Goal: Task Accomplishment & Management: Complete application form

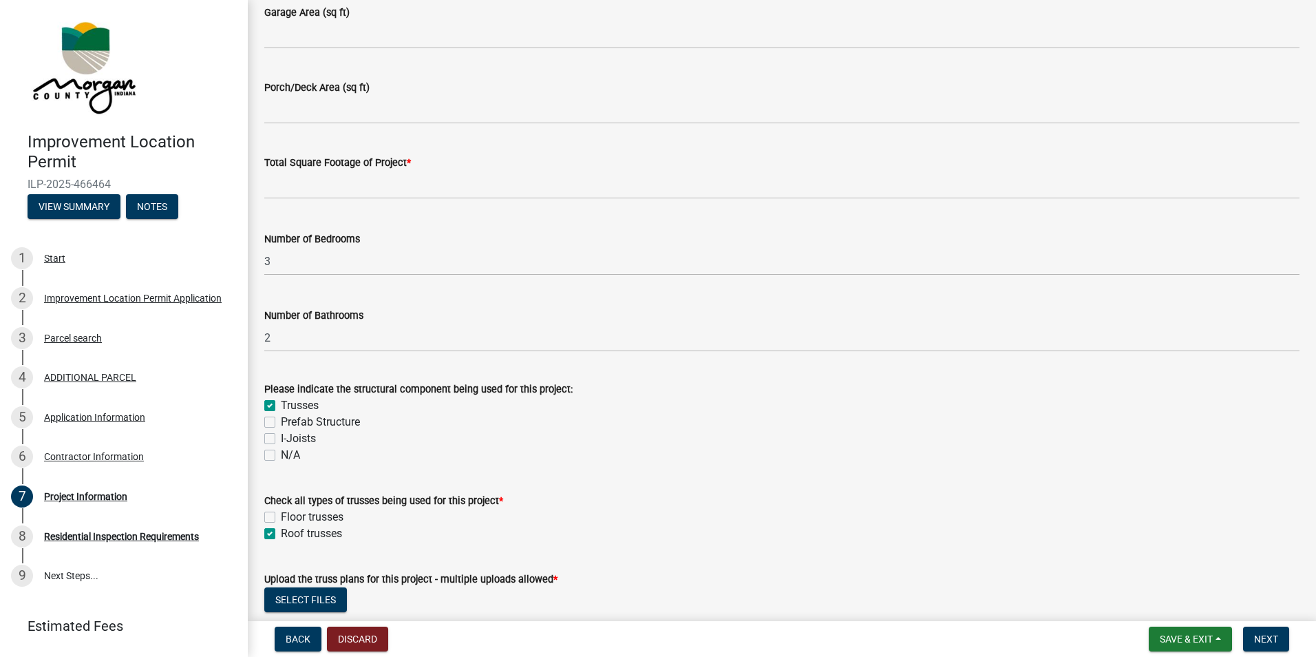
scroll to position [1032, 0]
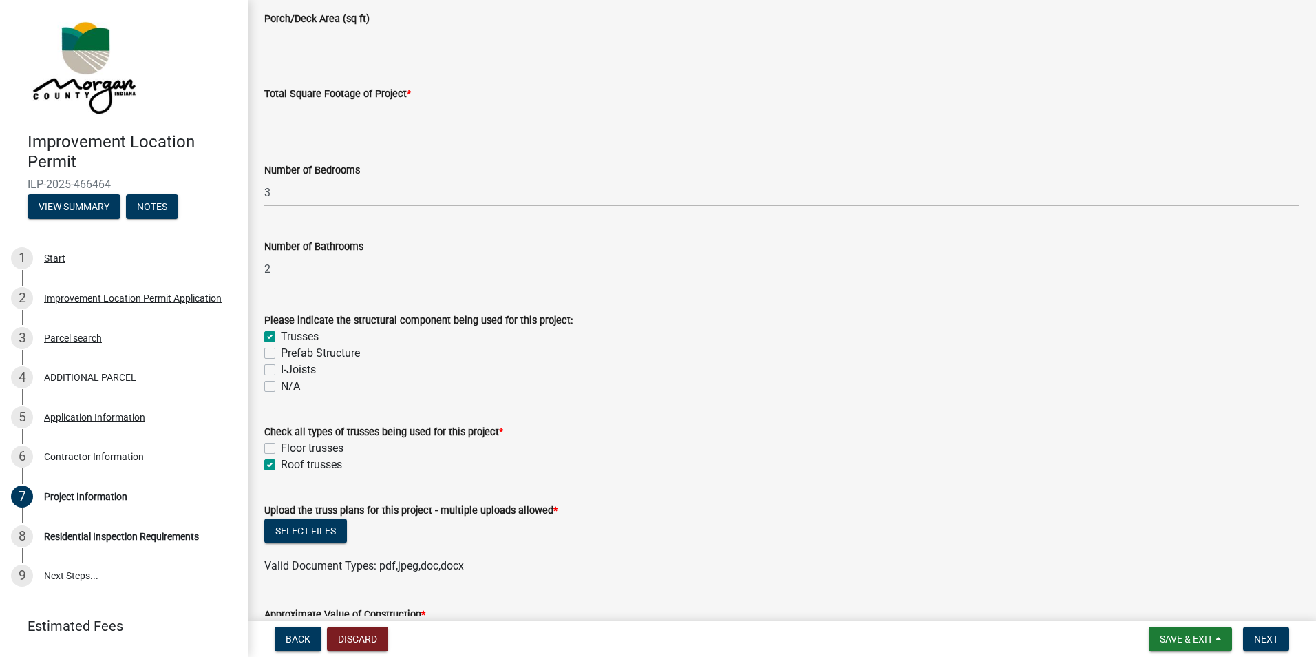
click at [281, 445] on label "Floor trusses" at bounding box center [312, 448] width 63 height 17
click at [281, 445] on input "Floor trusses" at bounding box center [285, 444] width 9 height 9
checkbox input "true"
click at [281, 445] on label "Floor trusses" at bounding box center [312, 448] width 63 height 17
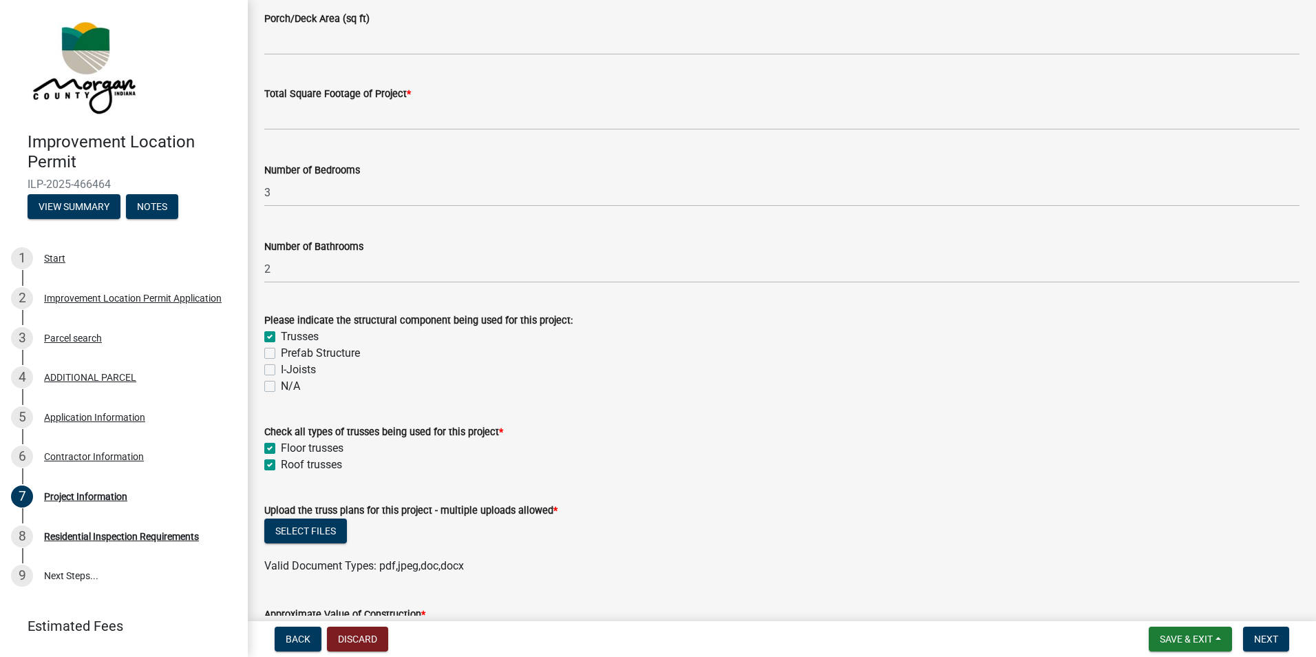
click at [281, 445] on input "Floor trusses" at bounding box center [285, 444] width 9 height 9
checkbox input "false"
checkbox input "true"
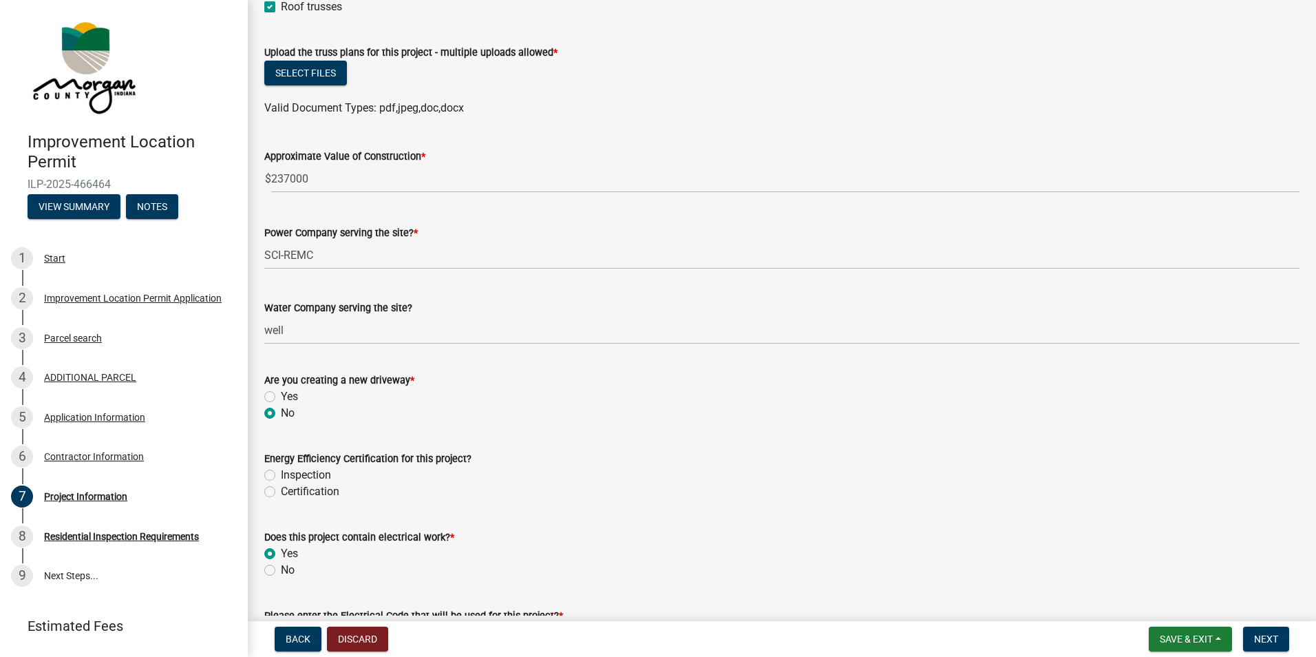
scroll to position [1514, 0]
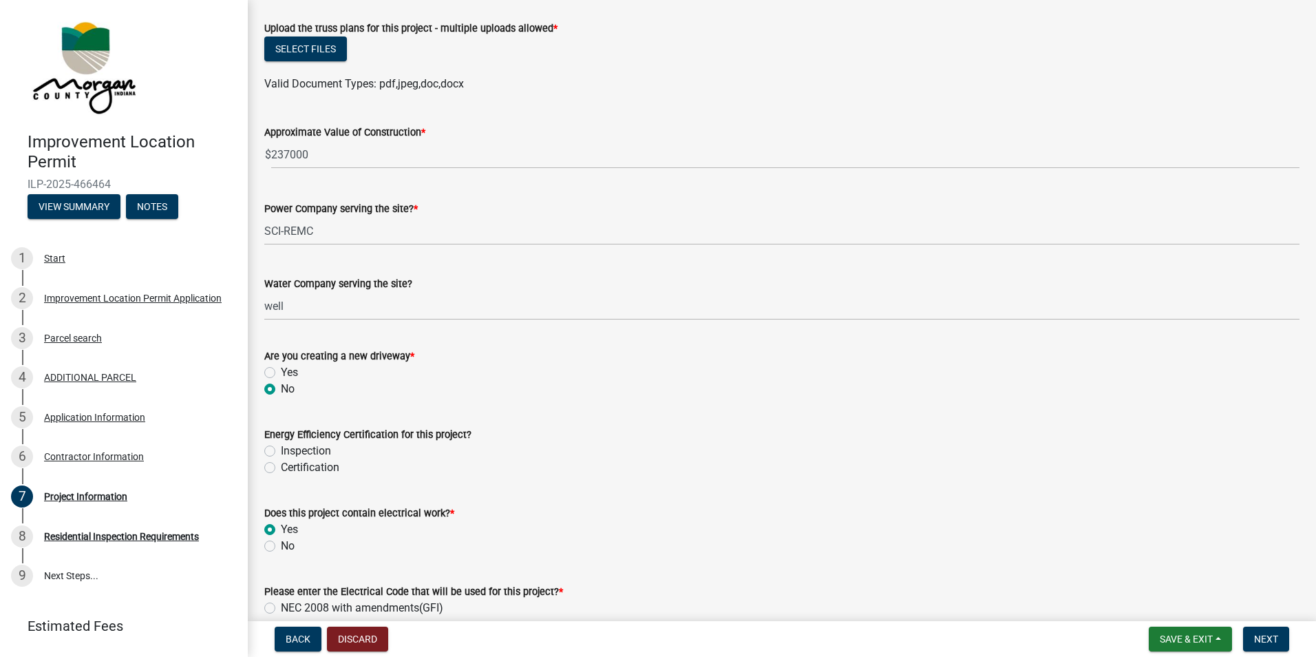
click at [281, 448] on label "Inspection" at bounding box center [306, 451] width 50 height 17
click at [281, 448] on input "Inspection" at bounding box center [285, 447] width 9 height 9
radio input "true"
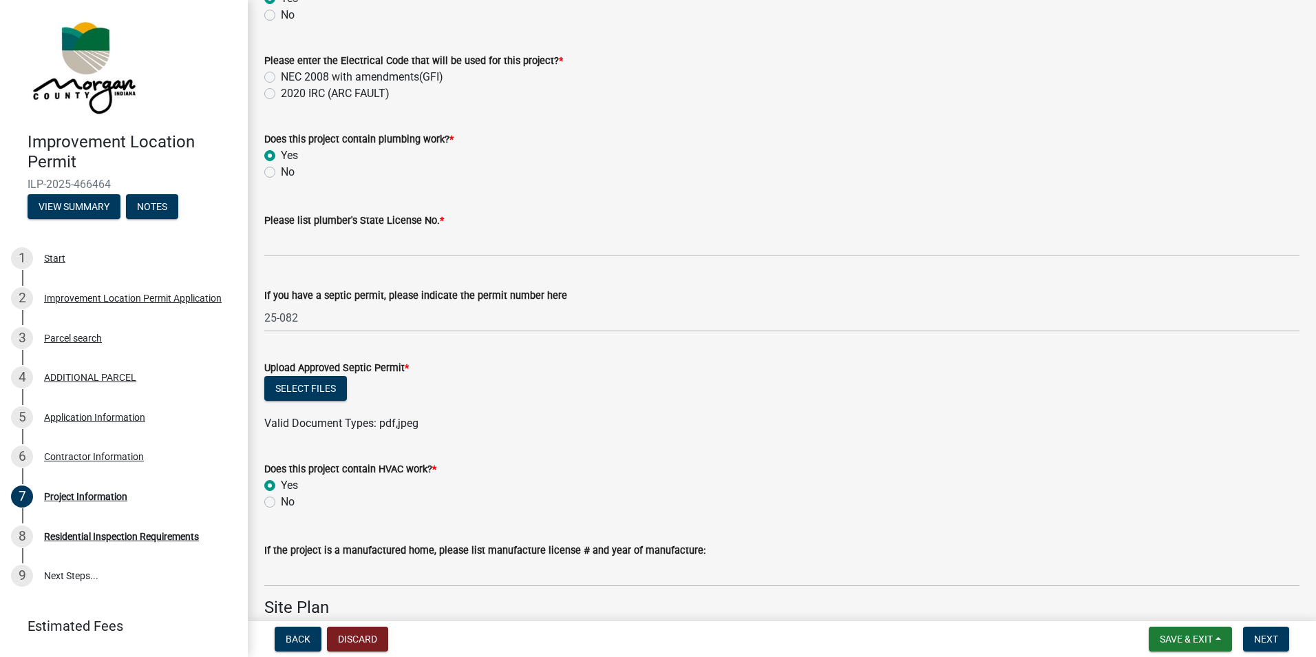
scroll to position [2046, 0]
click at [289, 386] on button "Select files" at bounding box center [305, 386] width 83 height 25
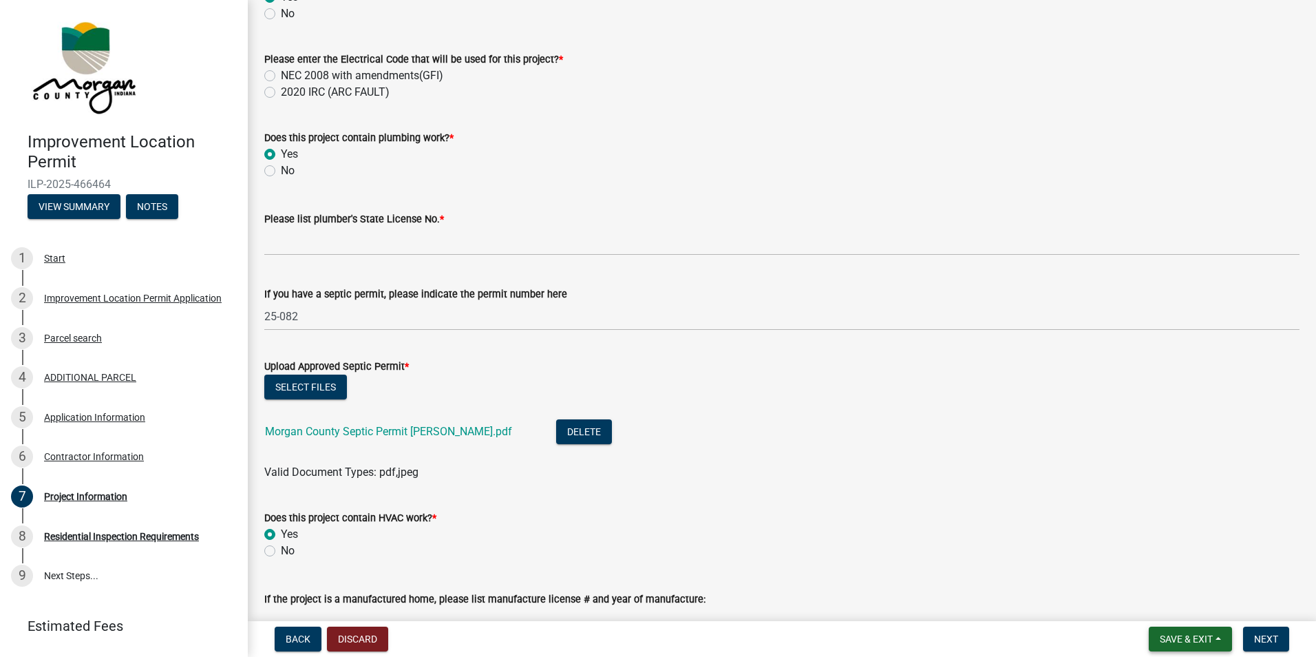
click at [1169, 639] on span "Save & Exit" at bounding box center [1186, 638] width 53 height 11
click at [1148, 569] on button "Save" at bounding box center [1177, 569] width 110 height 33
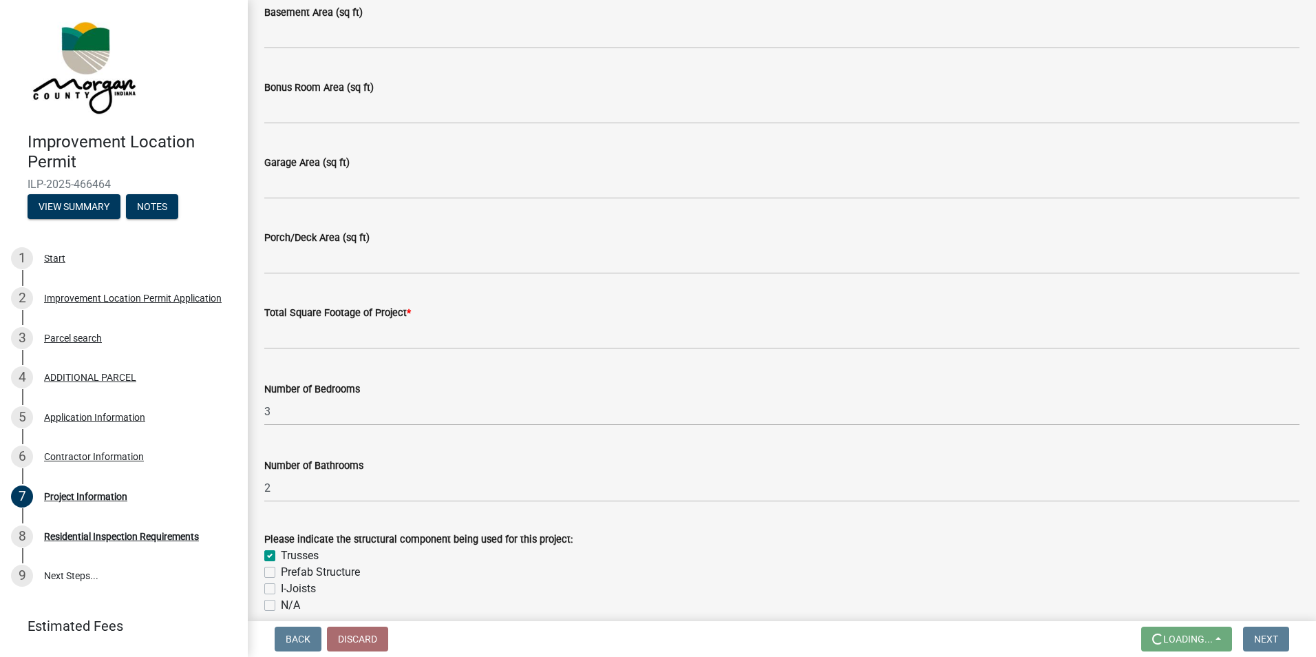
scroll to position [826, 0]
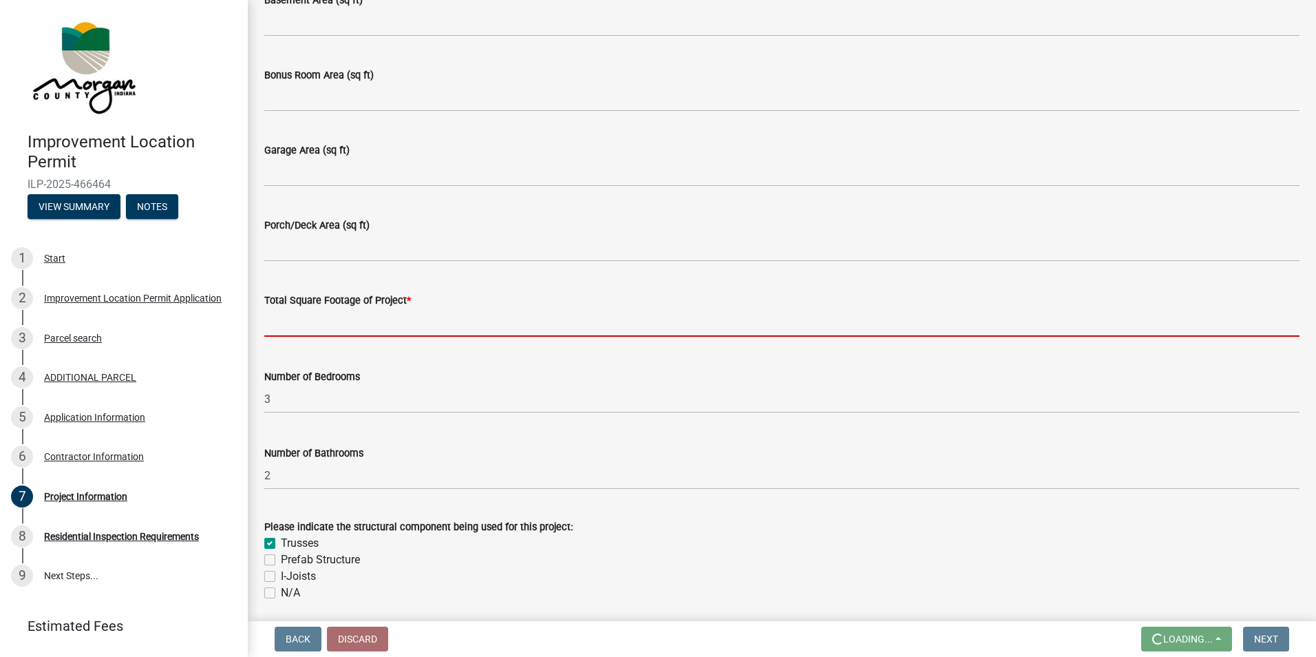
click at [435, 323] on input "text" at bounding box center [781, 322] width 1035 height 28
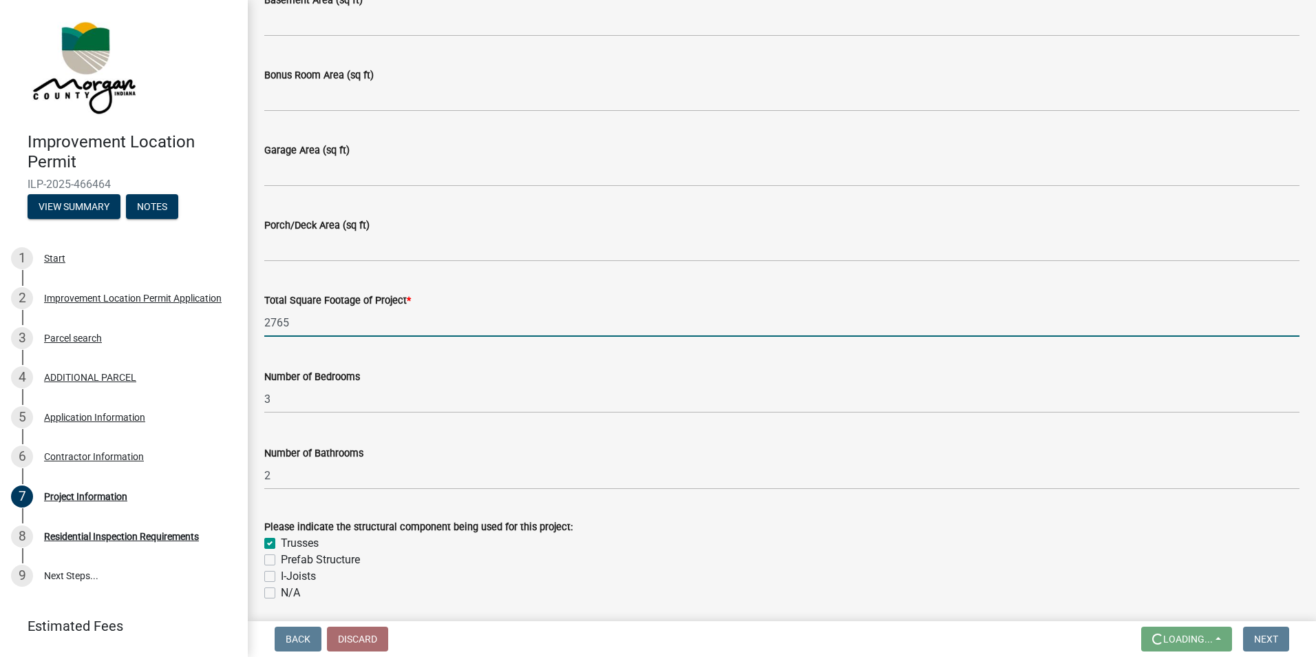
type input "2765"
click at [740, 542] on div "Trusses" at bounding box center [781, 543] width 1035 height 17
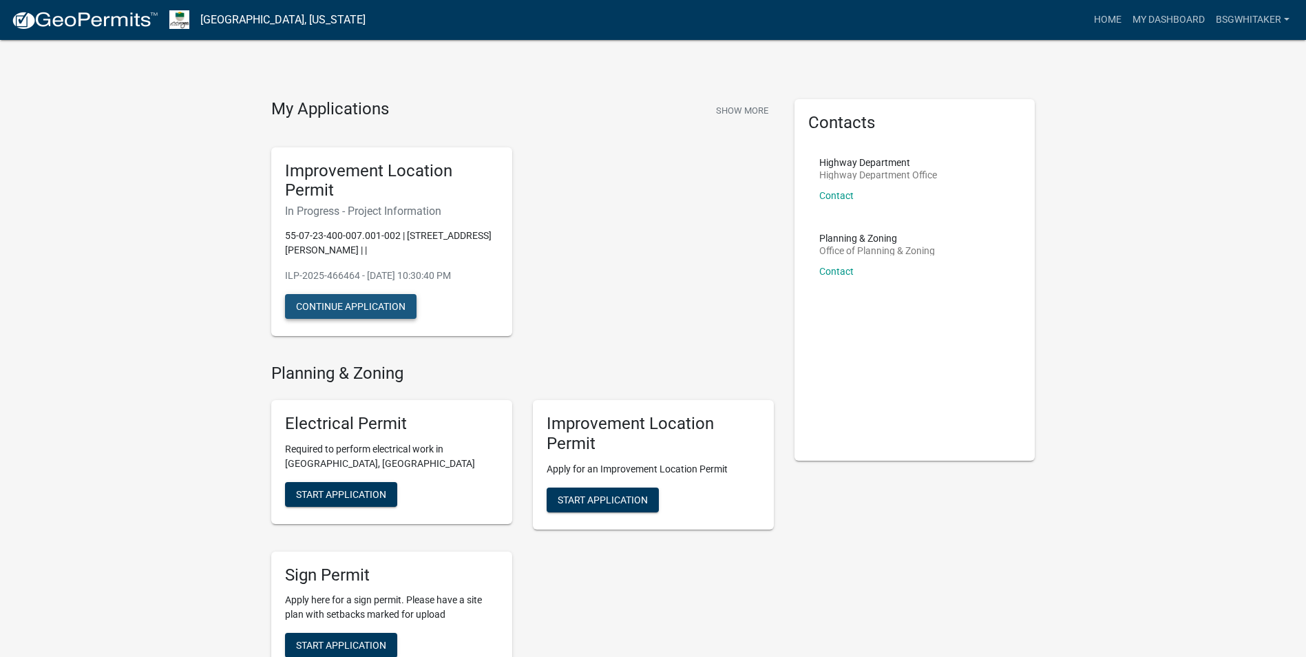
click at [332, 302] on button "Continue Application" at bounding box center [350, 306] width 131 height 25
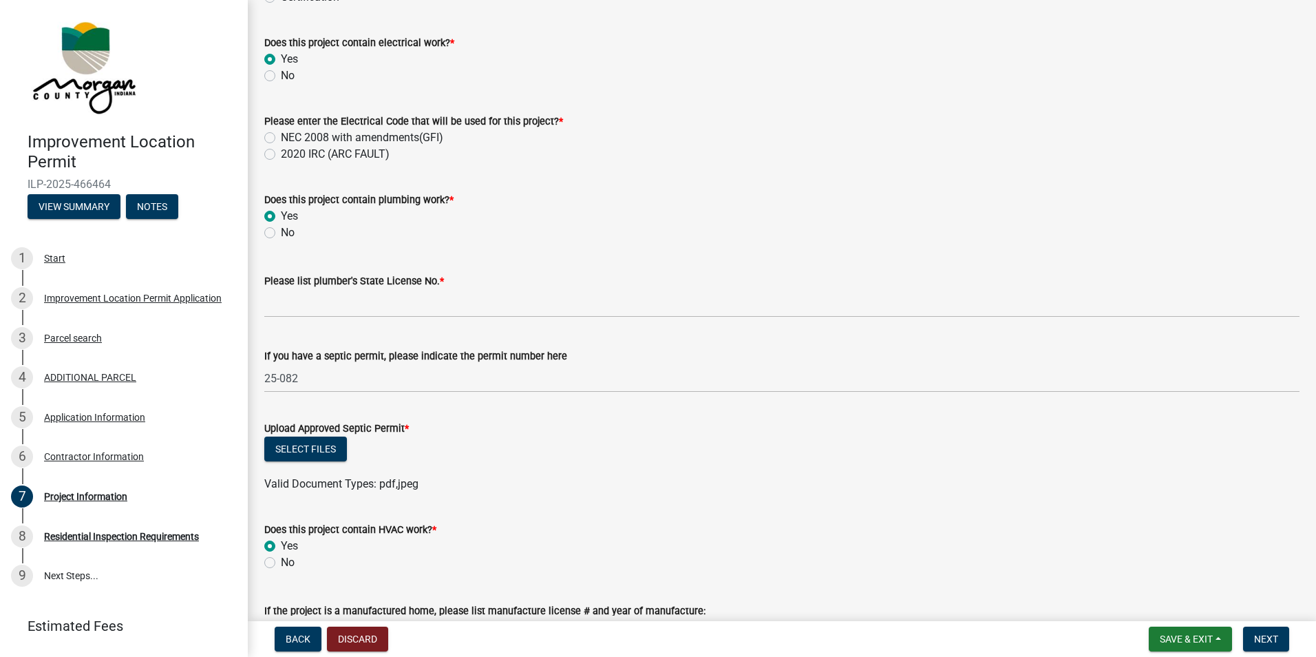
scroll to position [1996, 0]
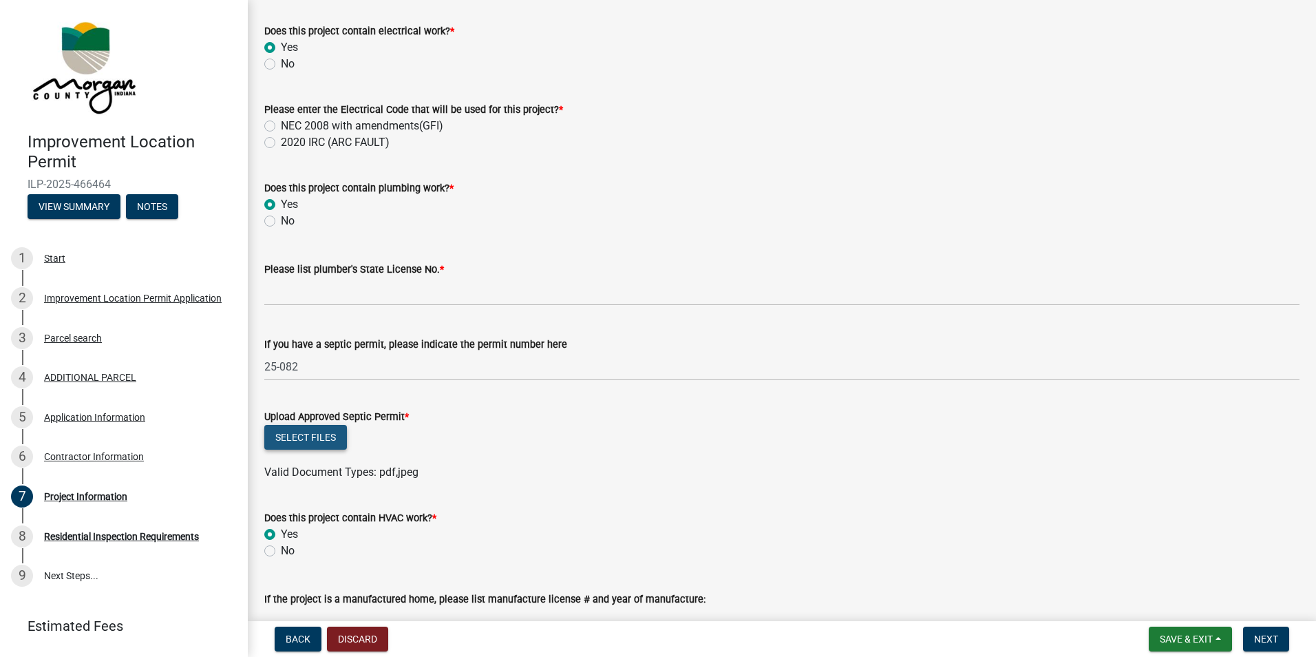
click at [296, 435] on button "Select files" at bounding box center [305, 437] width 83 height 25
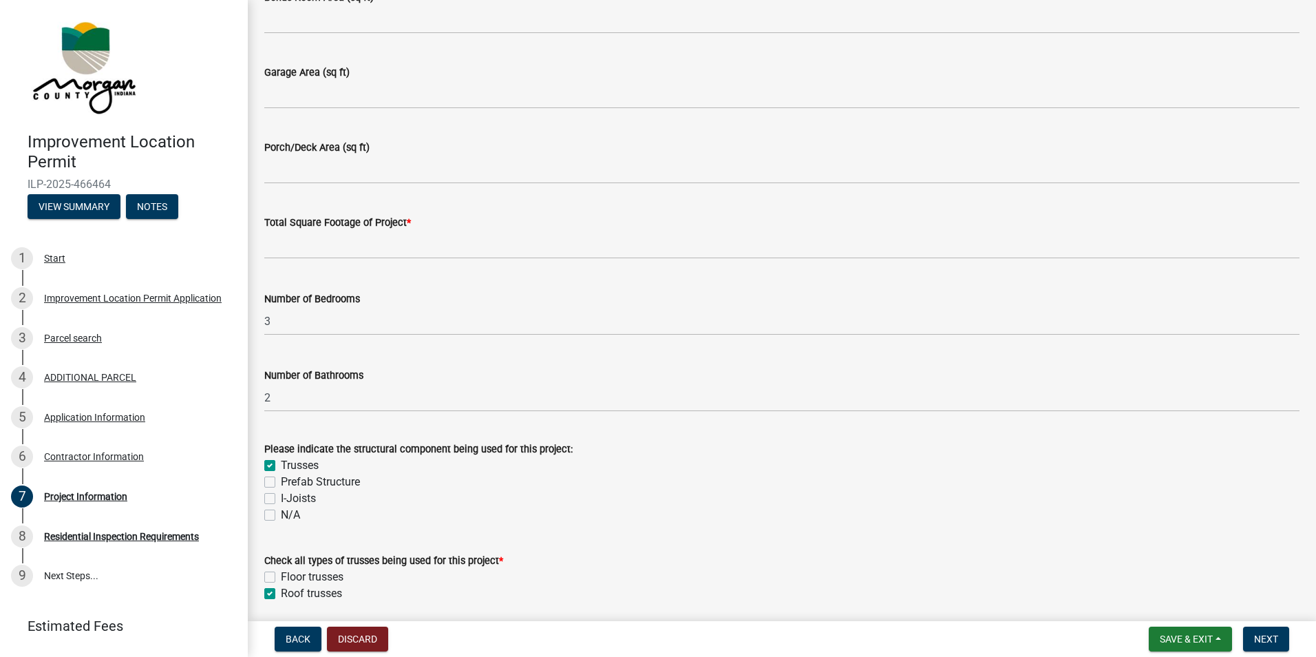
scroll to position [895, 0]
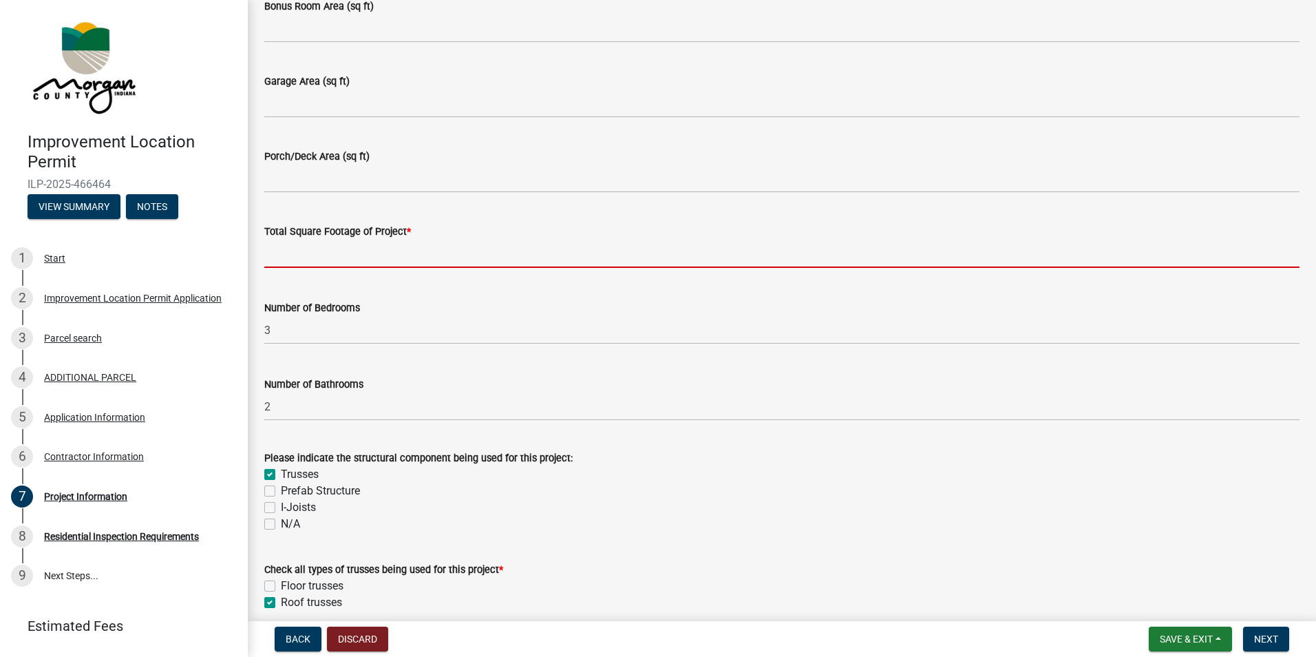
click at [404, 257] on input "text" at bounding box center [781, 254] width 1035 height 28
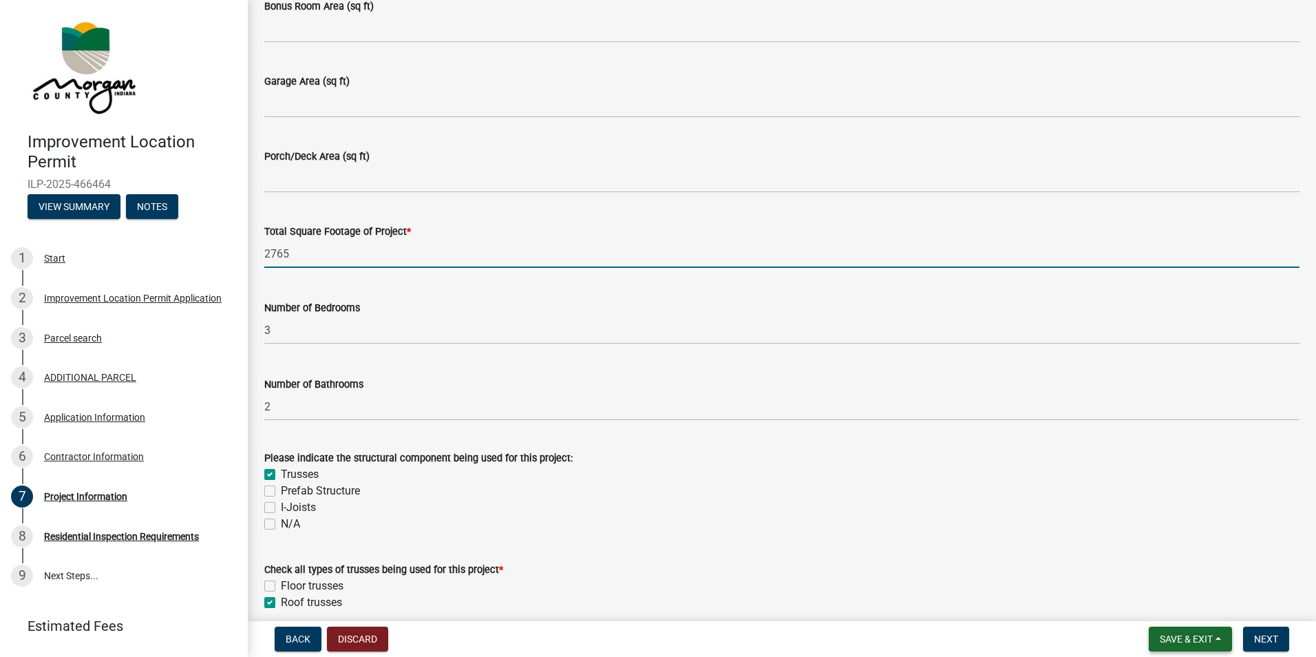
type input "2765"
click at [1173, 631] on button "Save & Exit" at bounding box center [1190, 638] width 83 height 25
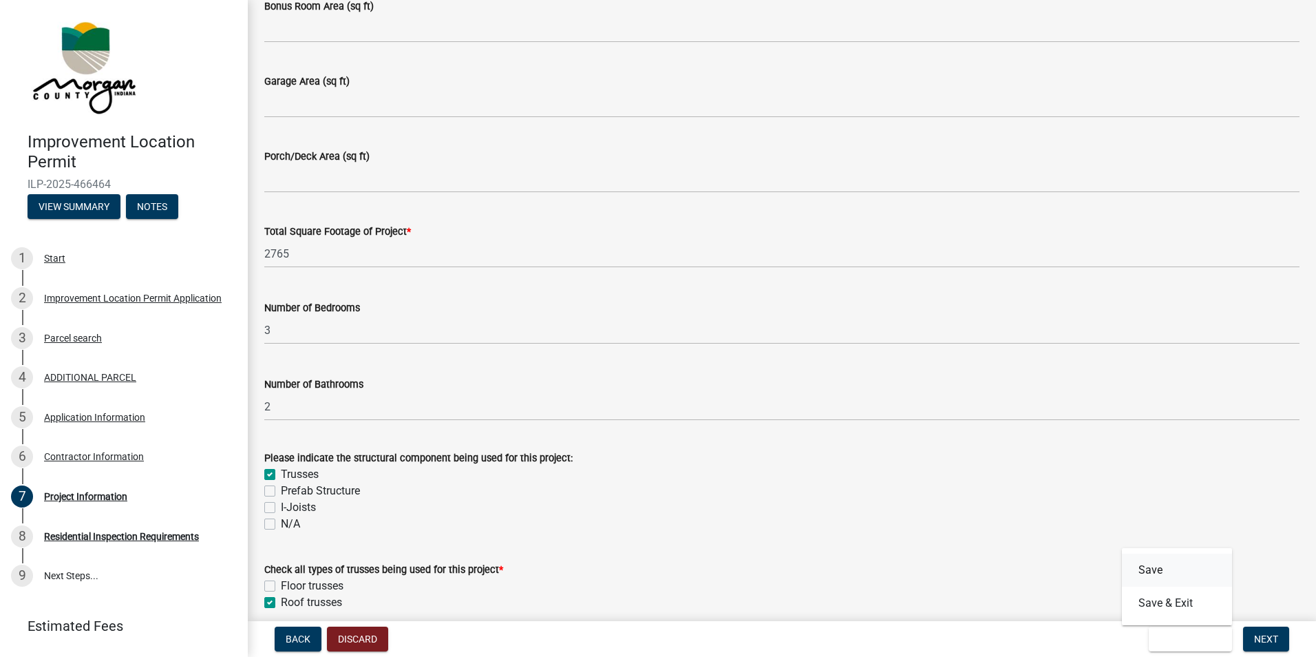
click at [1145, 568] on button "Save" at bounding box center [1177, 569] width 110 height 33
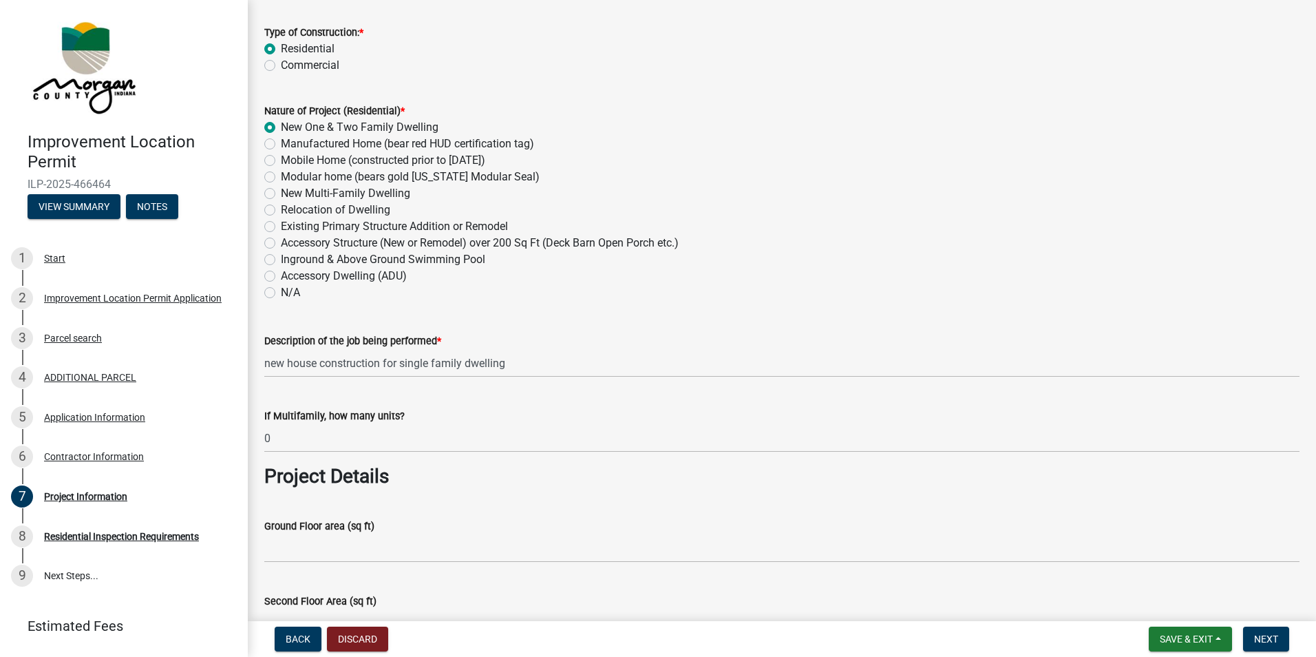
scroll to position [0, 0]
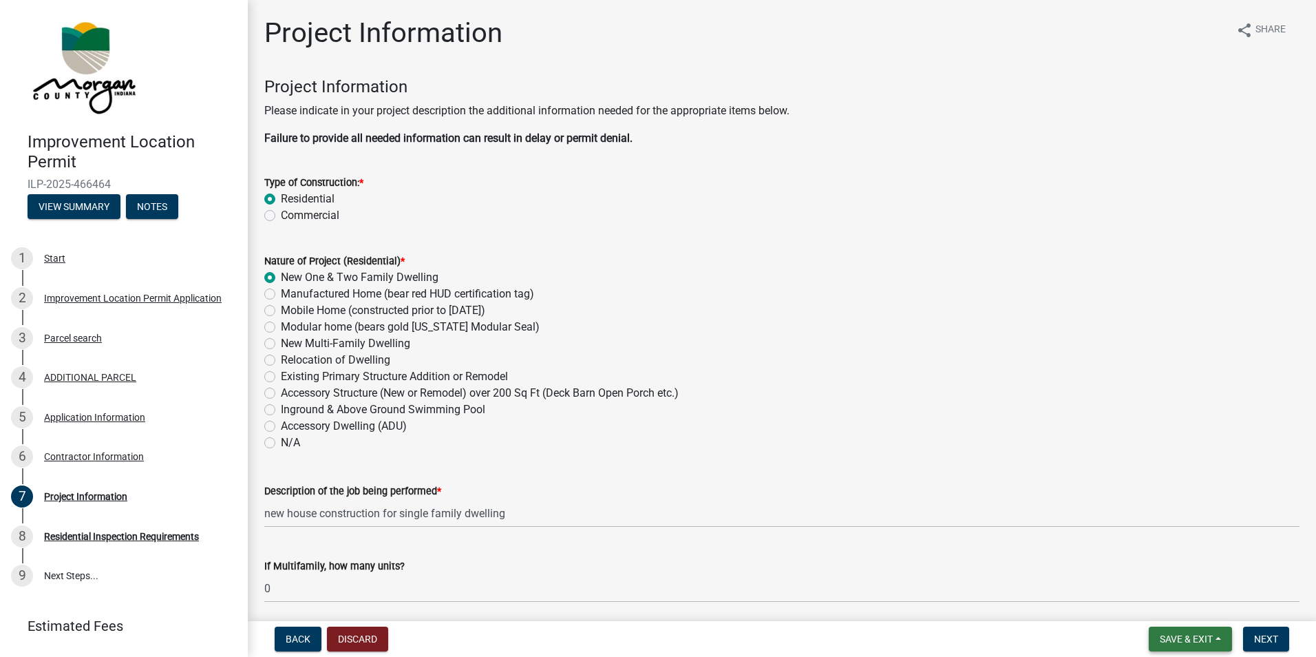
click at [1180, 629] on button "Save & Exit" at bounding box center [1190, 638] width 83 height 25
click at [1150, 568] on button "Save" at bounding box center [1177, 569] width 110 height 33
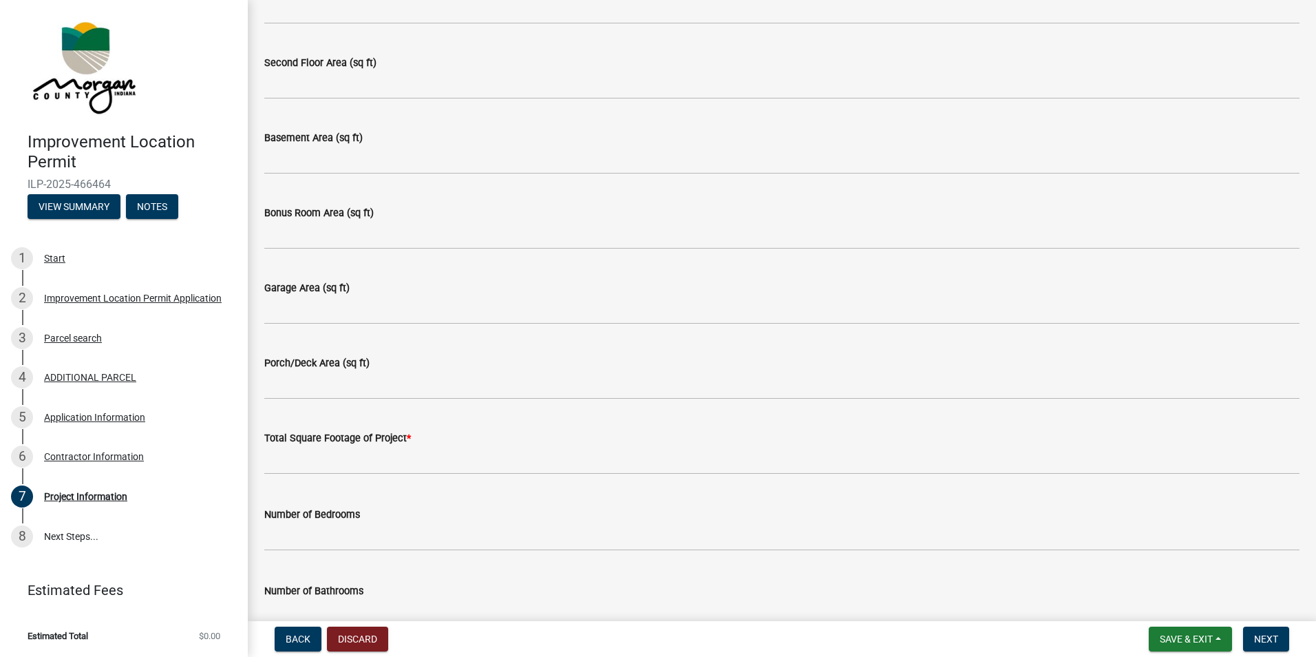
scroll to position [826, 0]
